Goal: Find contact information: Obtain details needed to contact an individual or organization

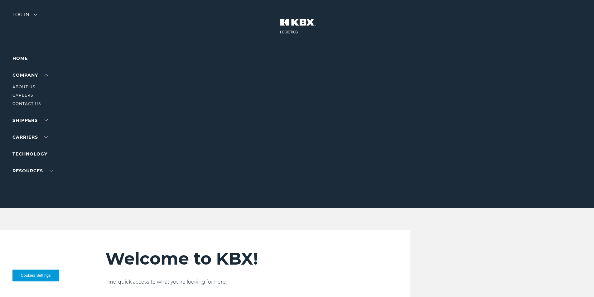
click at [35, 104] on link "Contact Us" at bounding box center [26, 103] width 28 height 5
